Goal: Book appointment/travel/reservation

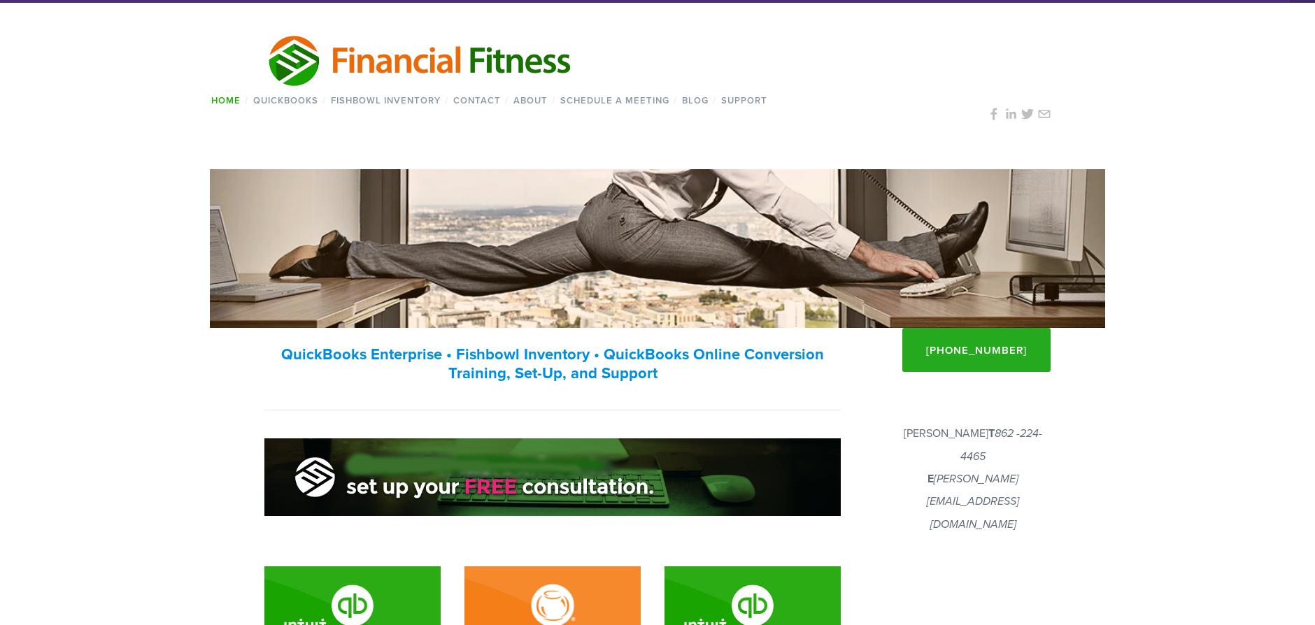
scroll to position [25, 0]
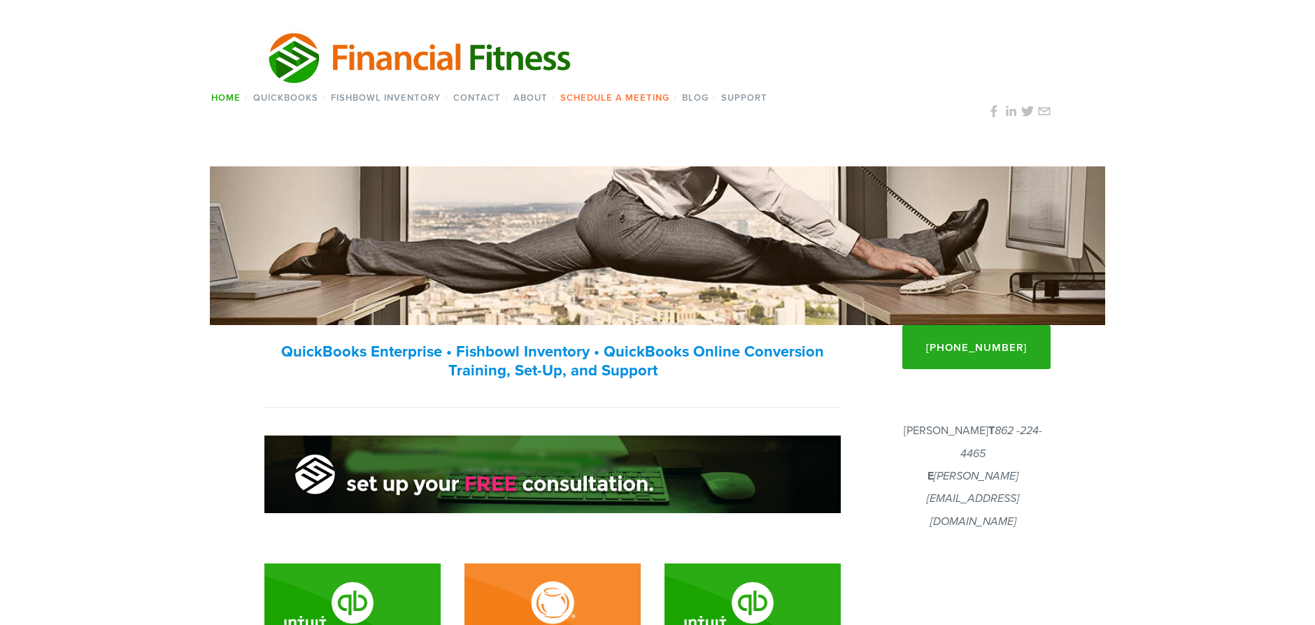
click at [605, 94] on link "Schedule a Meeting" at bounding box center [614, 97] width 118 height 20
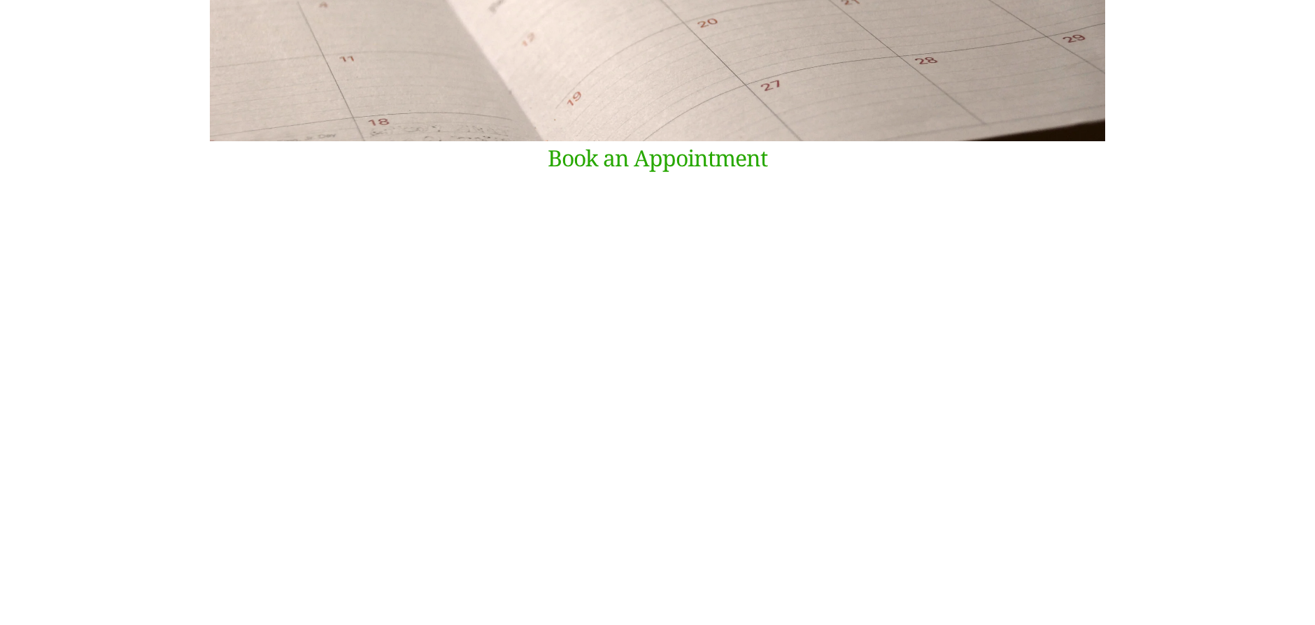
scroll to position [255, 0]
